Goal: Find contact information: Find contact information

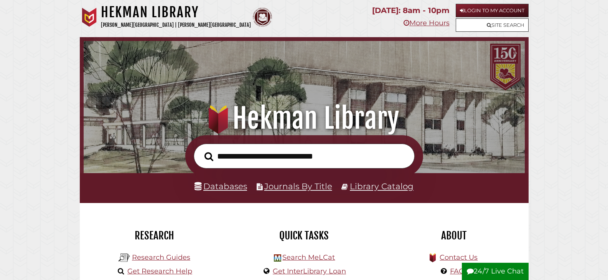
scroll to position [146, 437]
click at [231, 186] on link "Databases" at bounding box center [220, 186] width 53 height 10
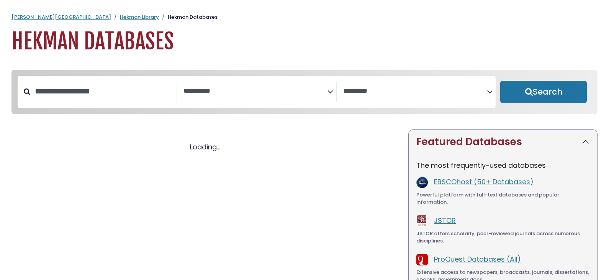
select select "Database Subject Filter"
select select "Database Vendors Filter"
select select "Database Subject Filter"
select select "Database Vendors Filter"
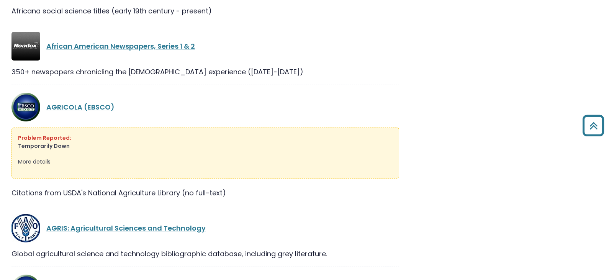
scroll to position [460, 0]
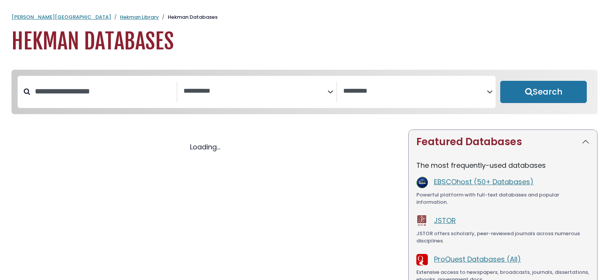
select select "Database Subject Filter"
select select "Database Vendors Filter"
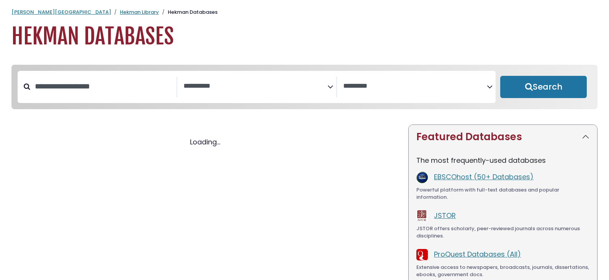
select select "Database Subject Filter"
select select "Database Vendors Filter"
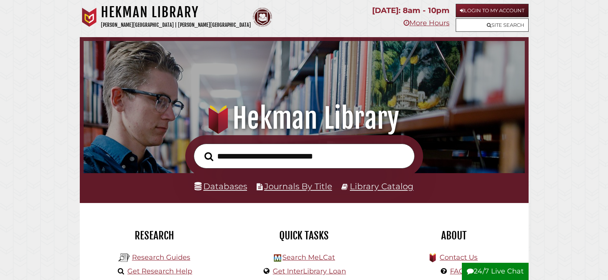
scroll to position [146, 437]
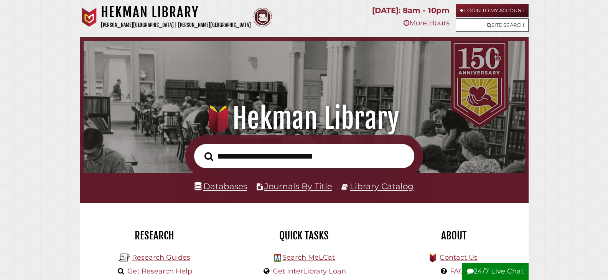
scroll to position [146, 437]
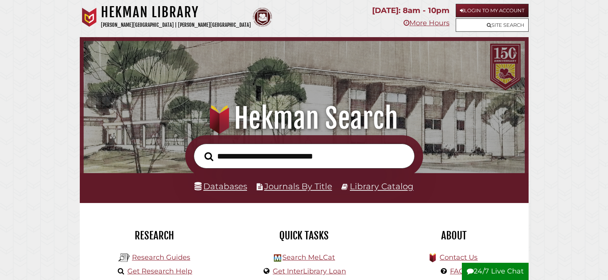
scroll to position [146, 437]
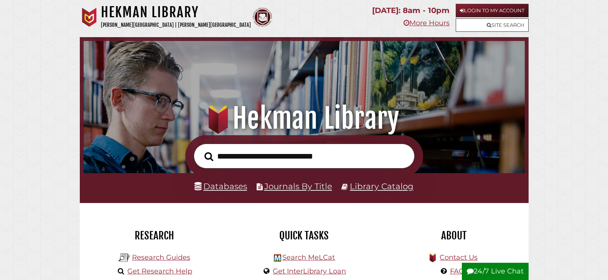
scroll to position [146, 437]
type input "**********"
click at [200, 150] on button "Search" at bounding box center [208, 157] width 16 height 14
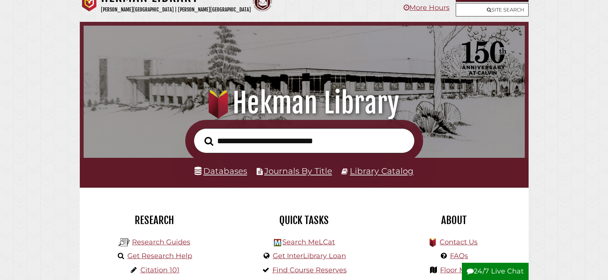
scroll to position [38, 0]
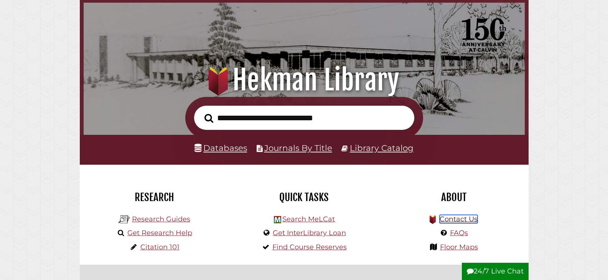
click at [462, 217] on link "Contact Us" at bounding box center [458, 219] width 38 height 8
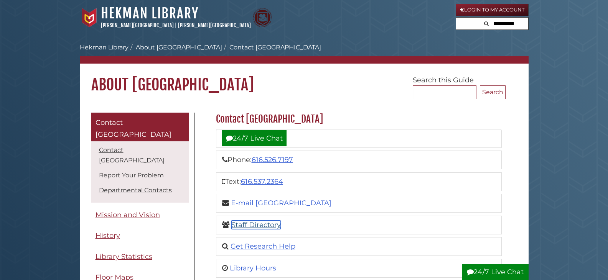
click at [255, 223] on link "Staff Directory" at bounding box center [255, 225] width 49 height 8
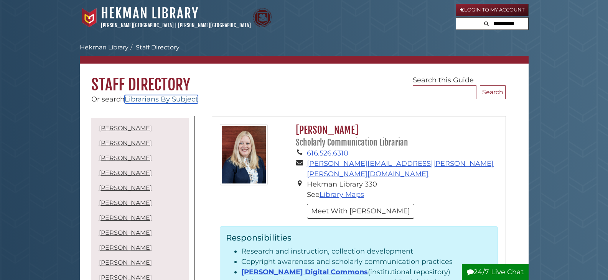
click at [177, 100] on link "Librarians By Subject" at bounding box center [161, 99] width 73 height 8
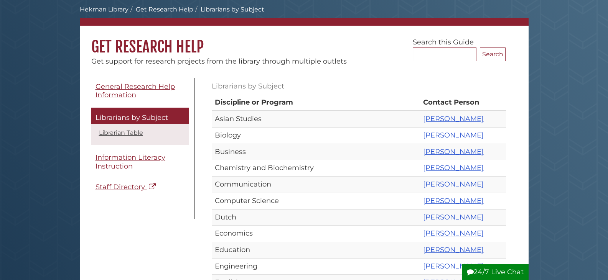
scroll to position [38, 0]
